Goal: Information Seeking & Learning: Learn about a topic

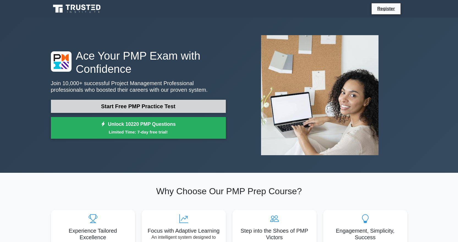
click at [131, 107] on link "Start Free PMP Practice Test" at bounding box center [138, 106] width 175 height 13
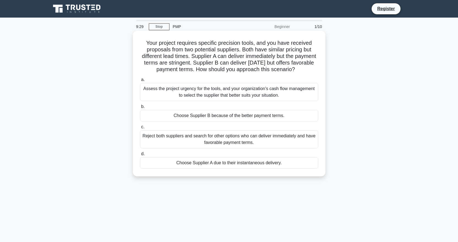
click at [197, 99] on div "Assess the project urgency for the tools, and your organization's cash flow man…" at bounding box center [229, 92] width 178 height 18
click at [140, 82] on input "a. Assess the project urgency for the tools, and your organization's cash flow …" at bounding box center [140, 80] width 0 height 4
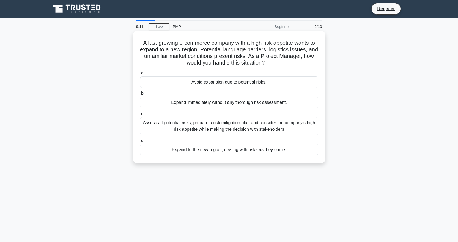
click at [194, 132] on div "Assess all potential risks, prepare a risk mitigation plan and consider the com…" at bounding box center [229, 126] width 178 height 18
click at [140, 116] on input "c. Assess all potential risks, prepare a risk mitigation plan and consider the …" at bounding box center [140, 114] width 0 height 4
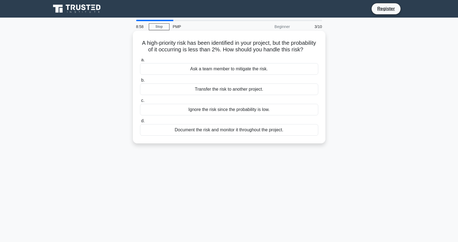
click at [229, 136] on div "Document the risk and monitor it throughout the project." at bounding box center [229, 130] width 178 height 12
click at [140, 123] on input "d. Document the risk and monitor it throughout the project." at bounding box center [140, 121] width 0 height 4
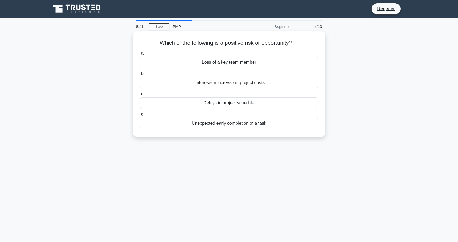
click at [226, 125] on div "Unexpected early completion of a task" at bounding box center [229, 124] width 178 height 12
click at [140, 116] on input "d. Unexpected early completion of a task" at bounding box center [140, 115] width 0 height 4
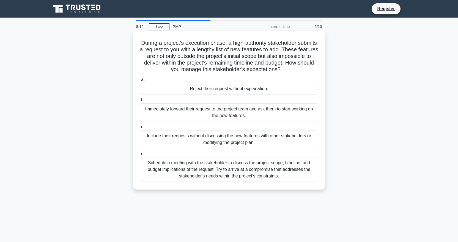
click at [240, 169] on div "Schedule a meeting with the stakeholder to discuss the project scope, timeline,…" at bounding box center [229, 169] width 178 height 25
click at [140, 156] on input "d. Schedule a meeting with the stakeholder to discuss the project scope, timeli…" at bounding box center [140, 154] width 0 height 4
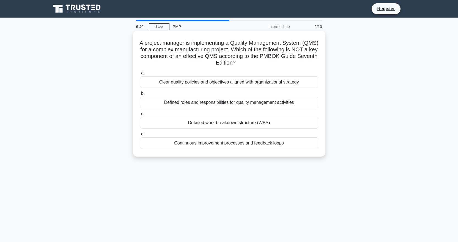
click at [215, 126] on div "Detailed work breakdown structure (WBS)" at bounding box center [229, 123] width 178 height 12
click at [140, 116] on input "c. Detailed work breakdown structure (WBS)" at bounding box center [140, 114] width 0 height 4
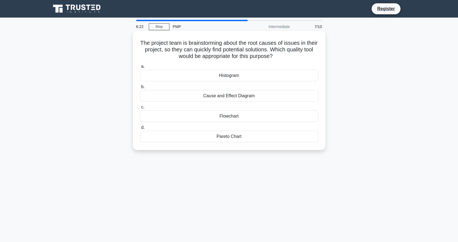
click at [217, 95] on div "Cause and Effect Diagram" at bounding box center [229, 96] width 178 height 12
click at [140, 89] on input "b. Cause and Effect Diagram" at bounding box center [140, 87] width 0 height 4
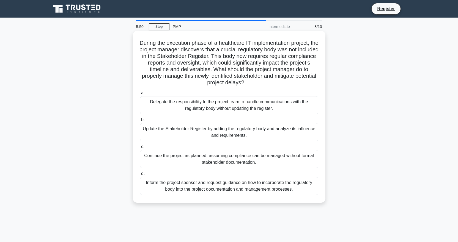
click at [222, 134] on div "Update the Stakeholder Register by adding the regulatory body and analyze its i…" at bounding box center [229, 132] width 178 height 18
click at [140, 122] on input "b. Update the Stakeholder Register by adding the regulatory body and analyze it…" at bounding box center [140, 120] width 0 height 4
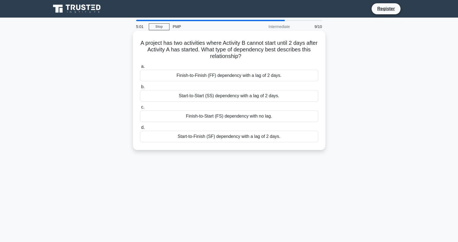
click at [239, 97] on div "Start-to-Start (SS) dependency with a lag of 2 days." at bounding box center [229, 96] width 178 height 12
click at [140, 89] on input "b. Start-to-Start (SS) dependency with a lag of 2 days." at bounding box center [140, 87] width 0 height 4
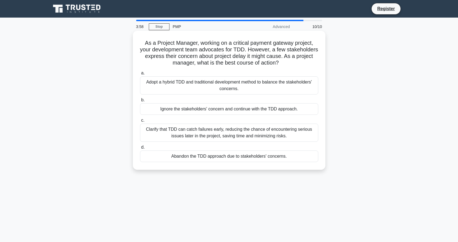
click at [210, 133] on div "Clarify that TDD can catch failures early, reducing the chance of encountering …" at bounding box center [229, 133] width 178 height 18
click at [140, 122] on input "c. Clarify that TDD can catch failures early, reducing the chance of encounteri…" at bounding box center [140, 121] width 0 height 4
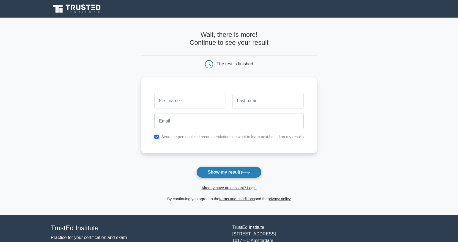
click at [223, 171] on button "Show my results" at bounding box center [228, 173] width 65 height 12
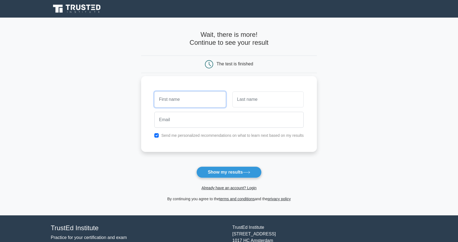
click at [184, 101] on input "text" at bounding box center [189, 100] width 71 height 16
type input "sele"
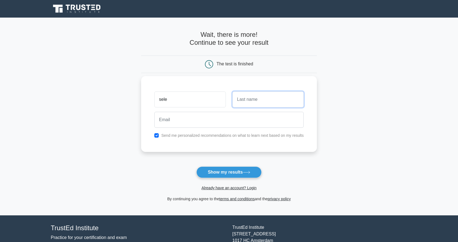
click at [241, 99] on input "text" at bounding box center [267, 100] width 71 height 16
type input "pen"
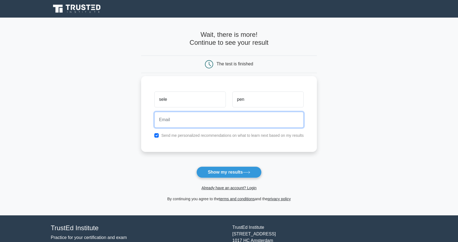
click at [204, 122] on input "email" at bounding box center [228, 120] width 149 height 16
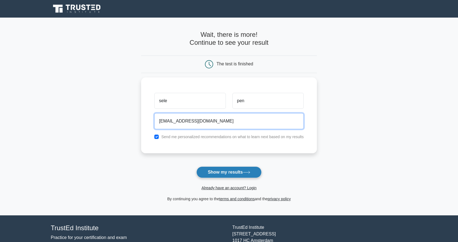
type input "e_sele@outlook.com"
click at [221, 171] on button "Show my results" at bounding box center [228, 173] width 65 height 12
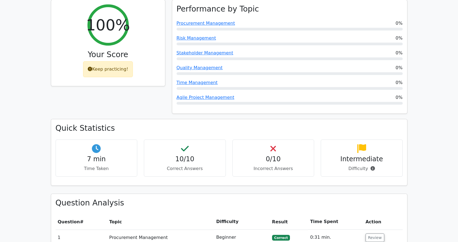
scroll to position [247, 0]
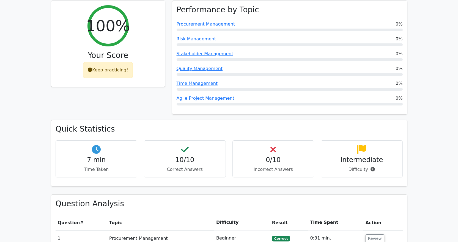
click at [186, 156] on h4 "10/10" at bounding box center [184, 160] width 73 height 8
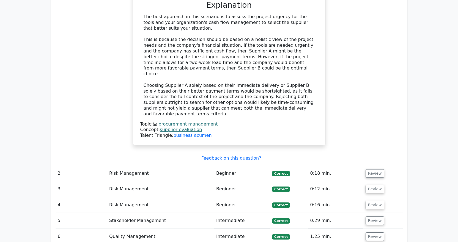
scroll to position [742, 0]
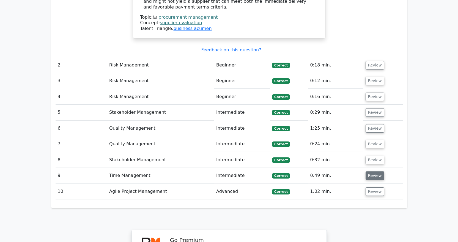
click at [369, 171] on button "Review" at bounding box center [374, 175] width 19 height 9
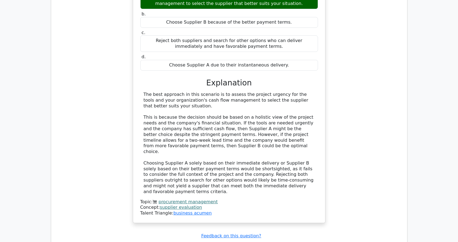
scroll to position [550, 0]
